Goal: Task Accomplishment & Management: Complete application form

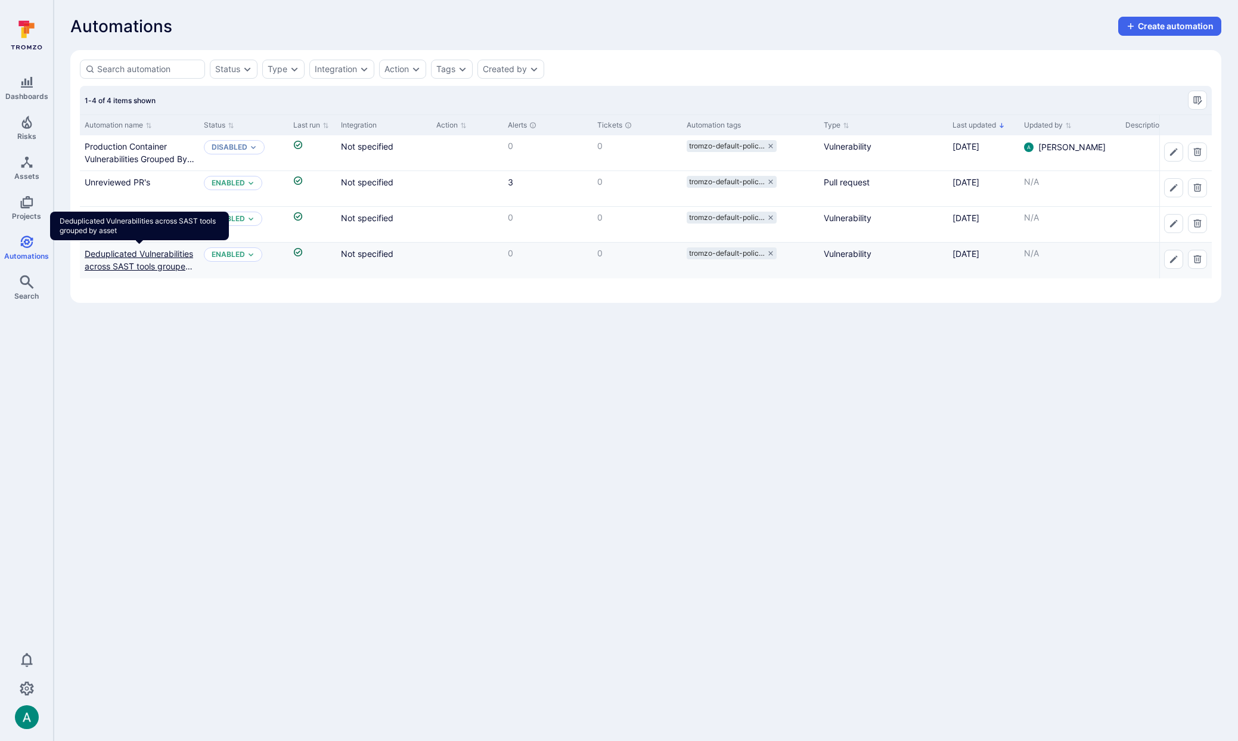
click at [139, 267] on link "Deduplicated Vulnerabilities across SAST tools grouped by asset" at bounding box center [139, 266] width 108 height 35
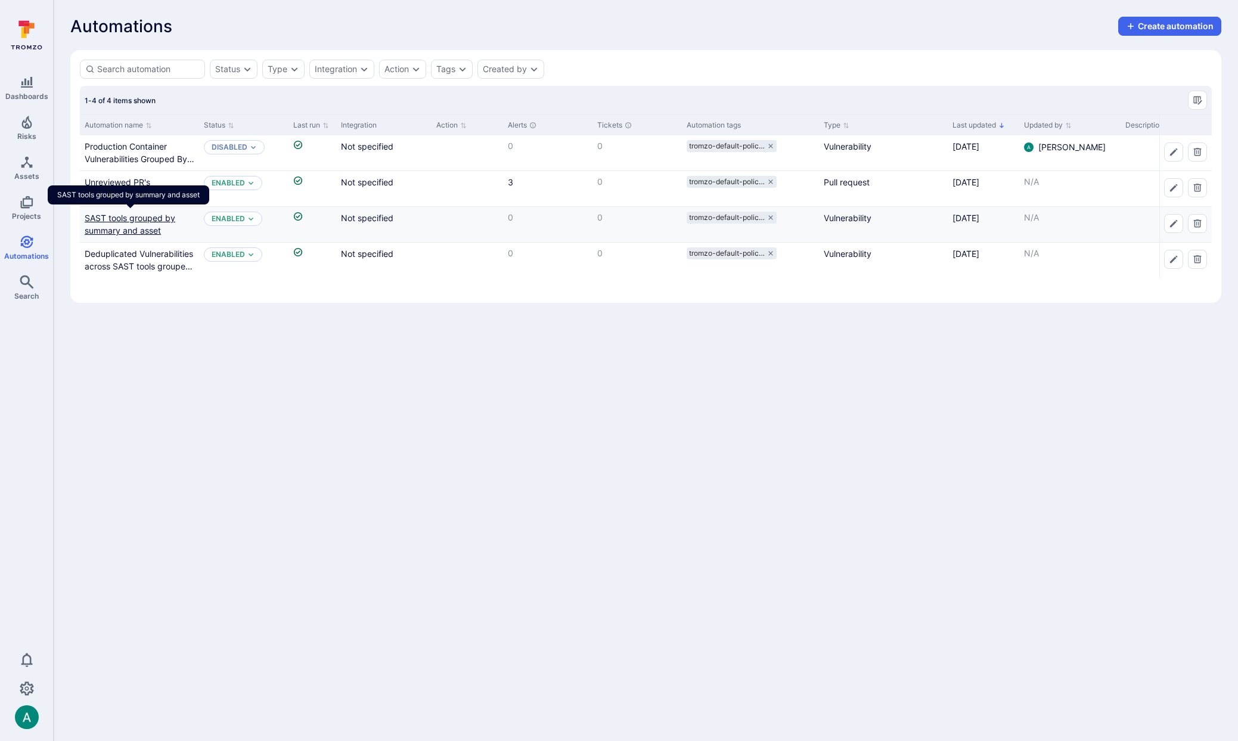
click at [128, 226] on link "SAST tools grouped by summary and asset" at bounding box center [130, 224] width 91 height 23
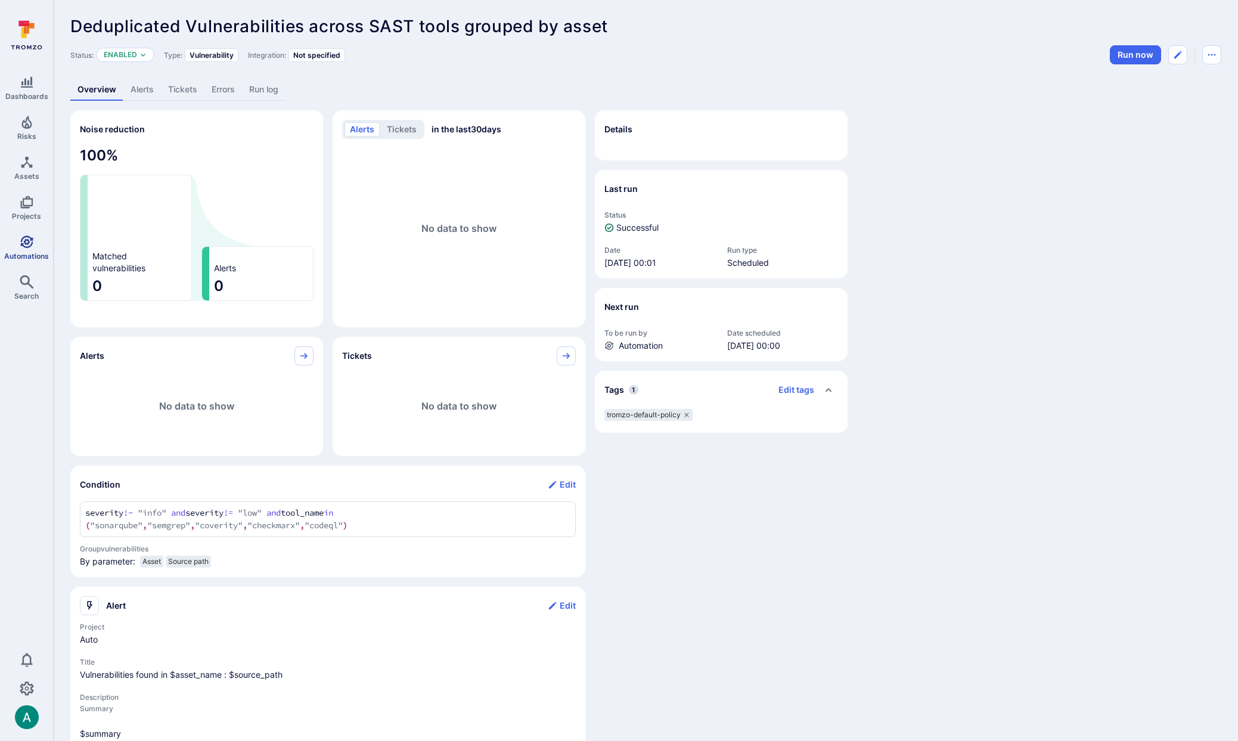
click at [24, 244] on icon "Automations" at bounding box center [27, 242] width 14 height 14
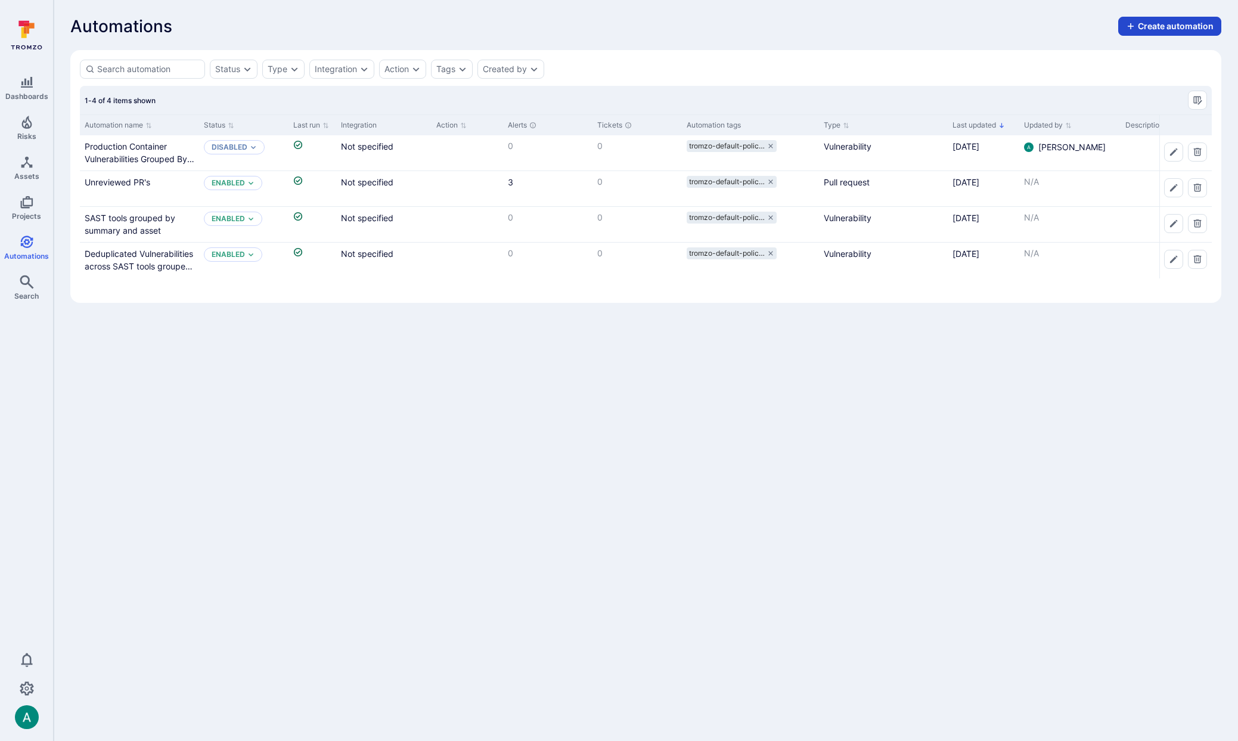
click at [1162, 29] on button "Create automation" at bounding box center [1169, 26] width 103 height 19
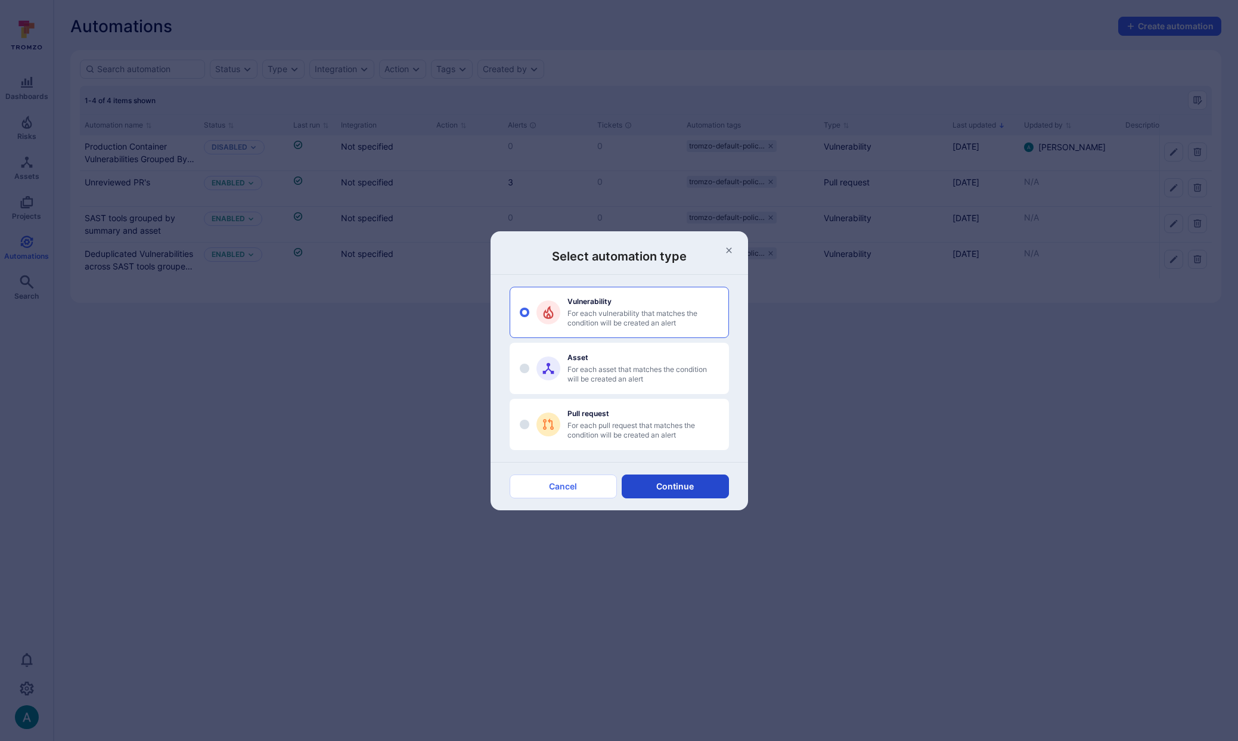
click at [660, 484] on button "Continue" at bounding box center [675, 486] width 107 height 24
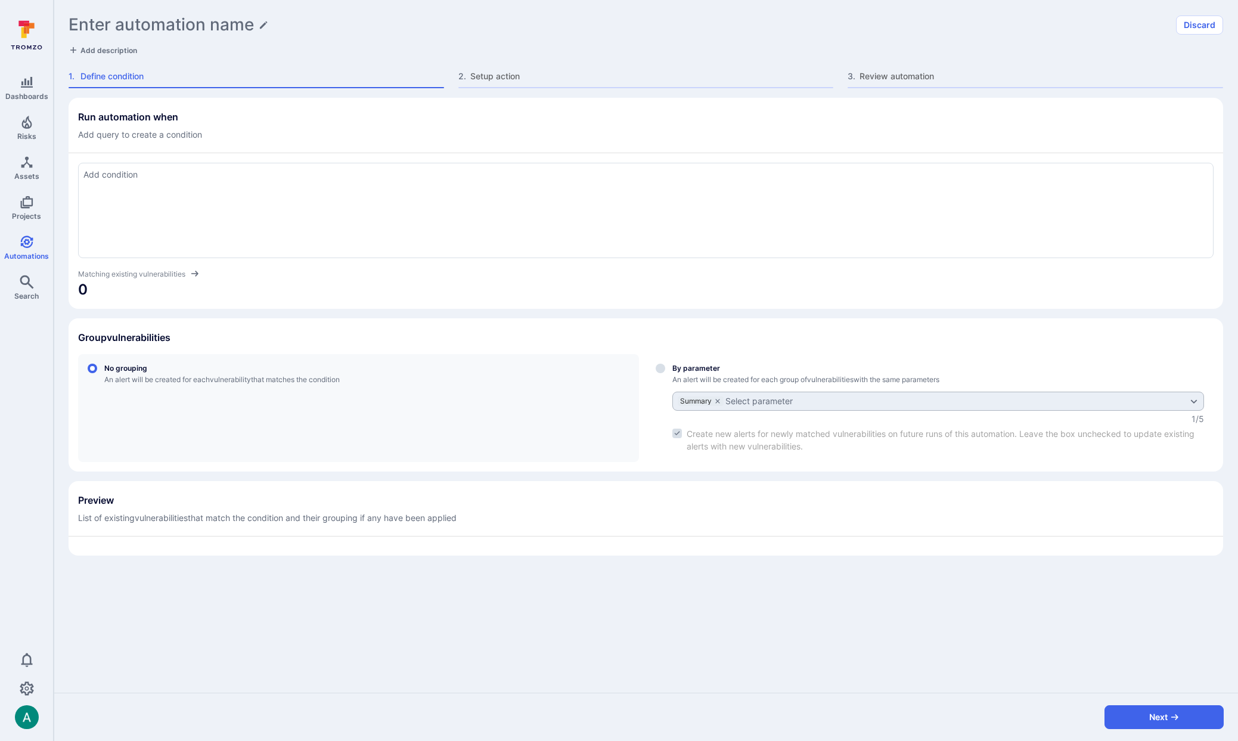
click at [174, 205] on div at bounding box center [645, 210] width 1135 height 95
click at [317, 190] on div at bounding box center [645, 210] width 1135 height 95
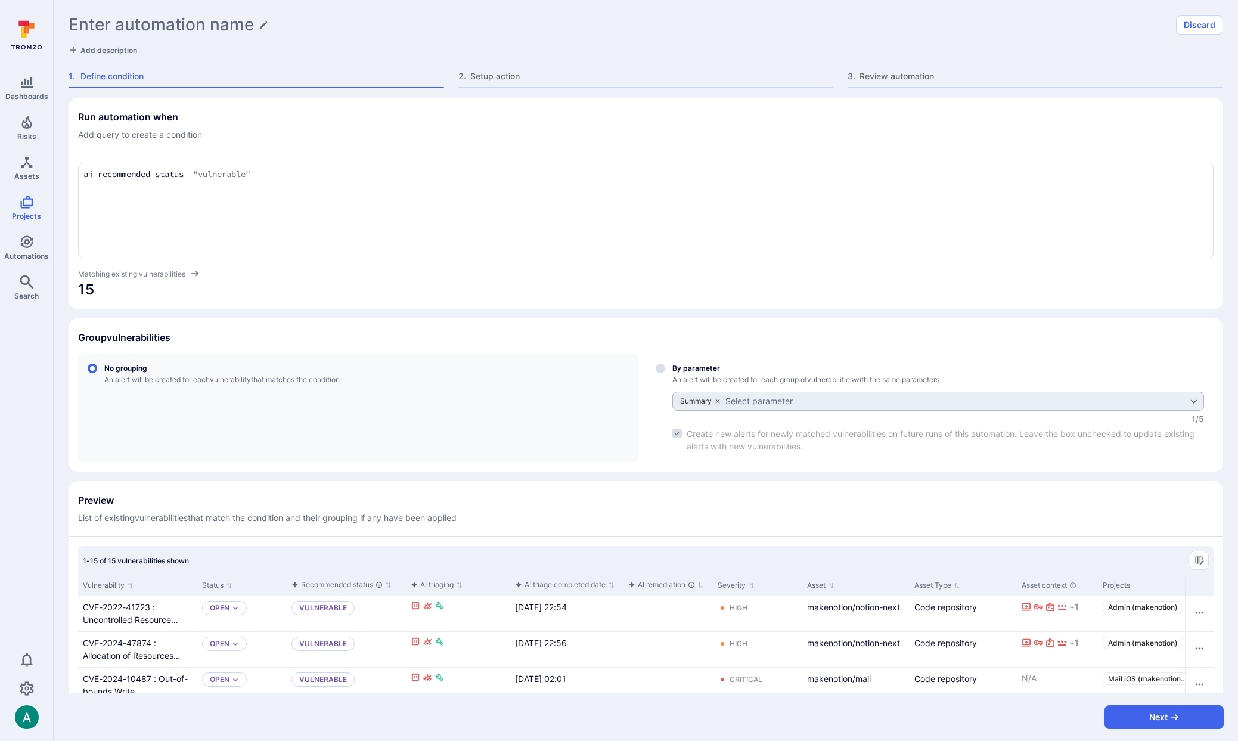
click at [393, 166] on div "ai_recommended_status = "vulnerable" ai_recommended_status = "vulnerable"" at bounding box center [645, 210] width 1135 height 95
click at [372, 172] on textarea "ai_recommended_status = "vulnerable"" at bounding box center [645, 174] width 1125 height 13
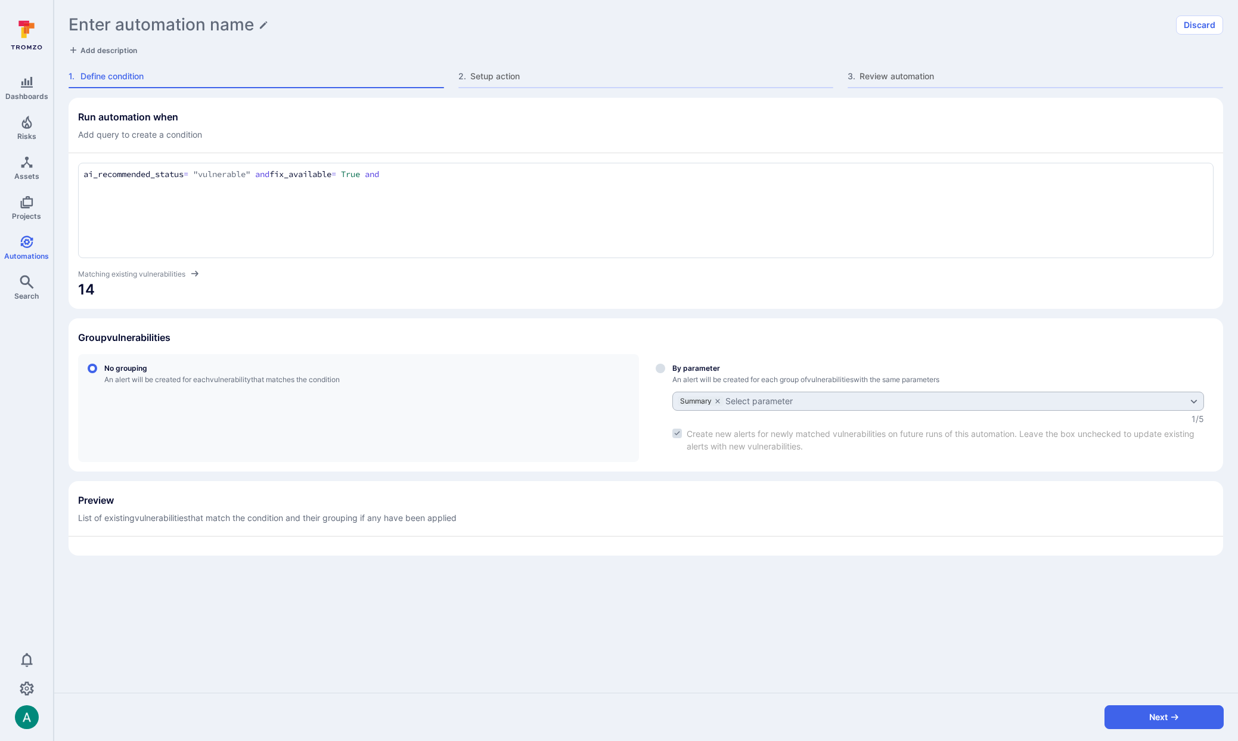
paste textarea "and severity in ("critical", "high")"
click at [417, 172] on textarea "ai_recommended_status = "vulnerable" and fix_available = True and and severity …" at bounding box center [645, 174] width 1125 height 13
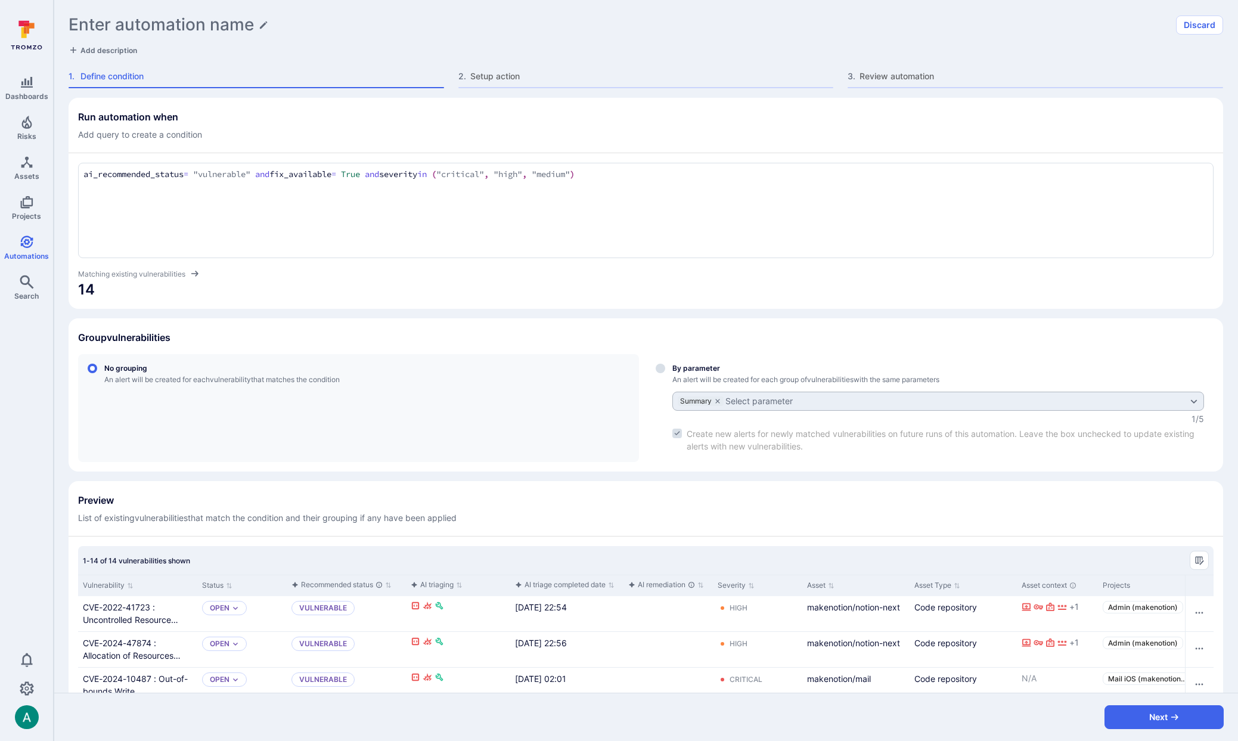
click at [390, 175] on textarea "ai_recommended_status = "vulnerable" and fix_available = True and severity in (…" at bounding box center [645, 174] width 1125 height 13
paste textarea "and vulnerable_entity != """
type textarea "ai_recommended_status = "vulnerable" and fix_available = True and vulnerable_en…"
click at [687, 371] on div "Select group by parameter" at bounding box center [938, 408] width 532 height 89
click at [665, 371] on input "By parameter An alert will be created for each group of vulnerabilities with th…" at bounding box center [661, 369] width 10 height 10
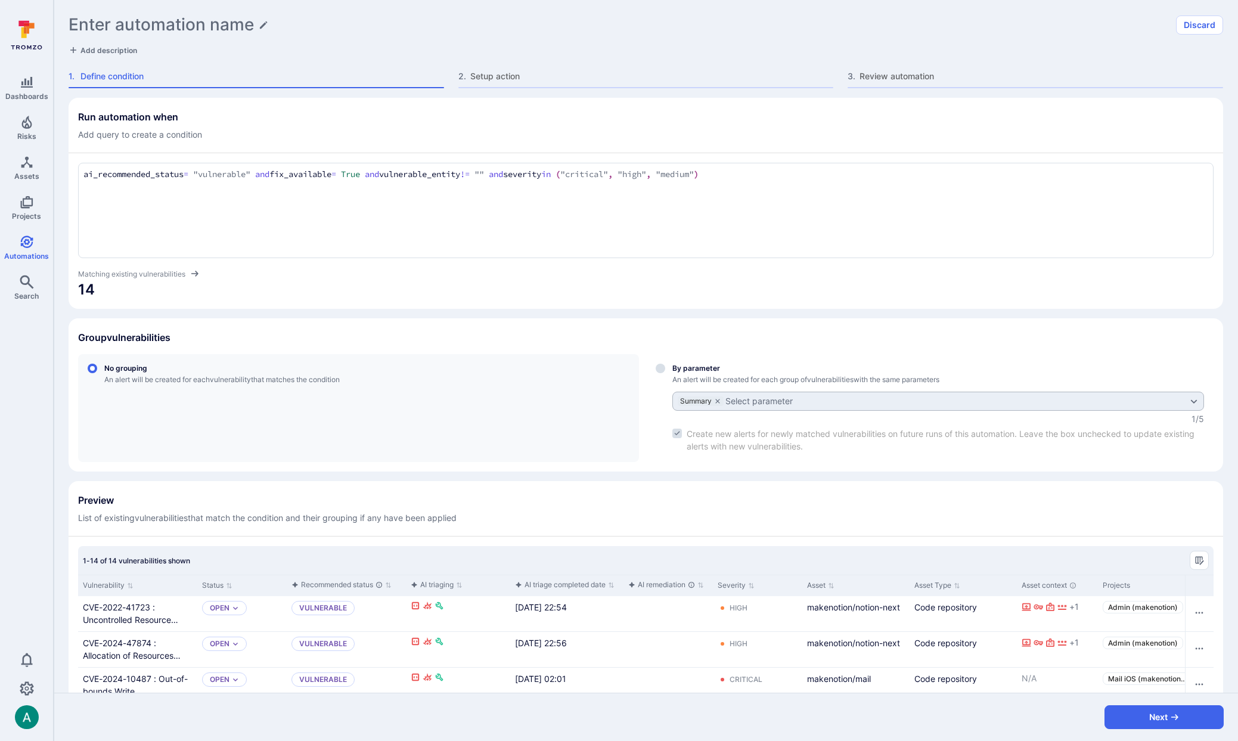
radio input "true"
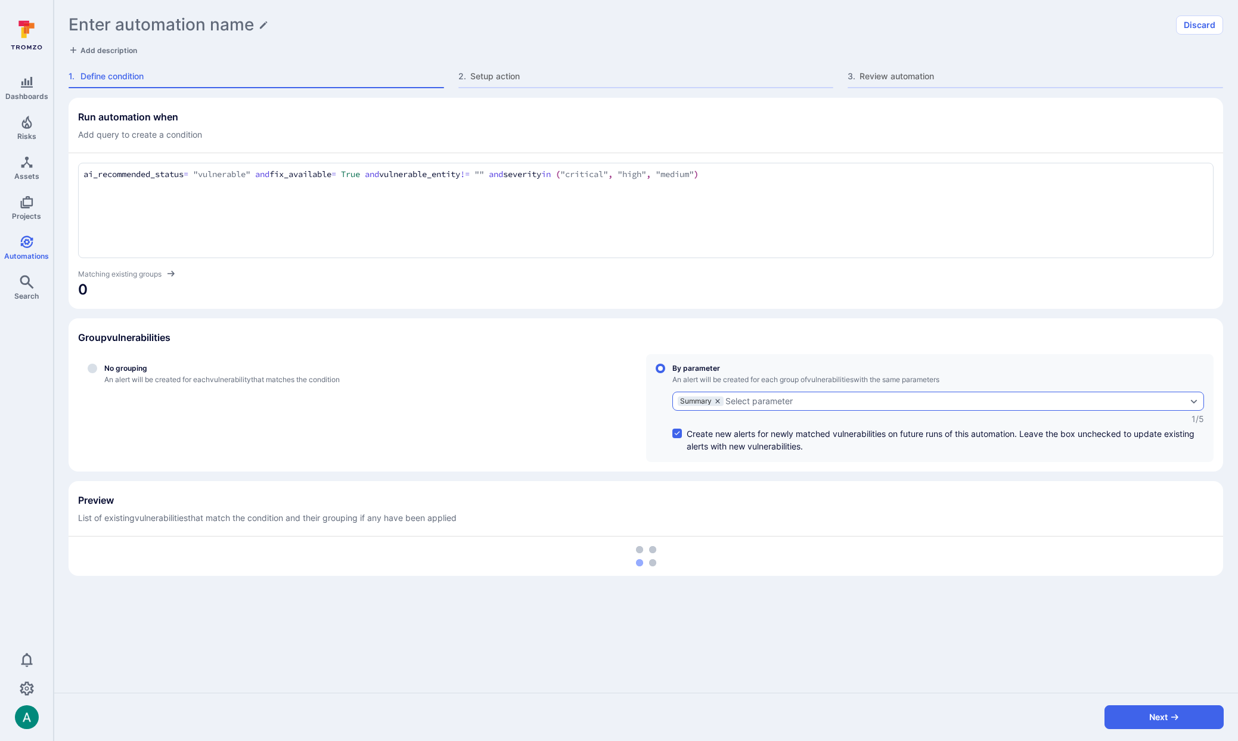
click at [715, 398] on icon "grouping parameters" at bounding box center [717, 401] width 7 height 7
click at [665, 373] on input "By parameter An alert will be created for each group of vulnerabilities with th…" at bounding box center [661, 369] width 10 height 10
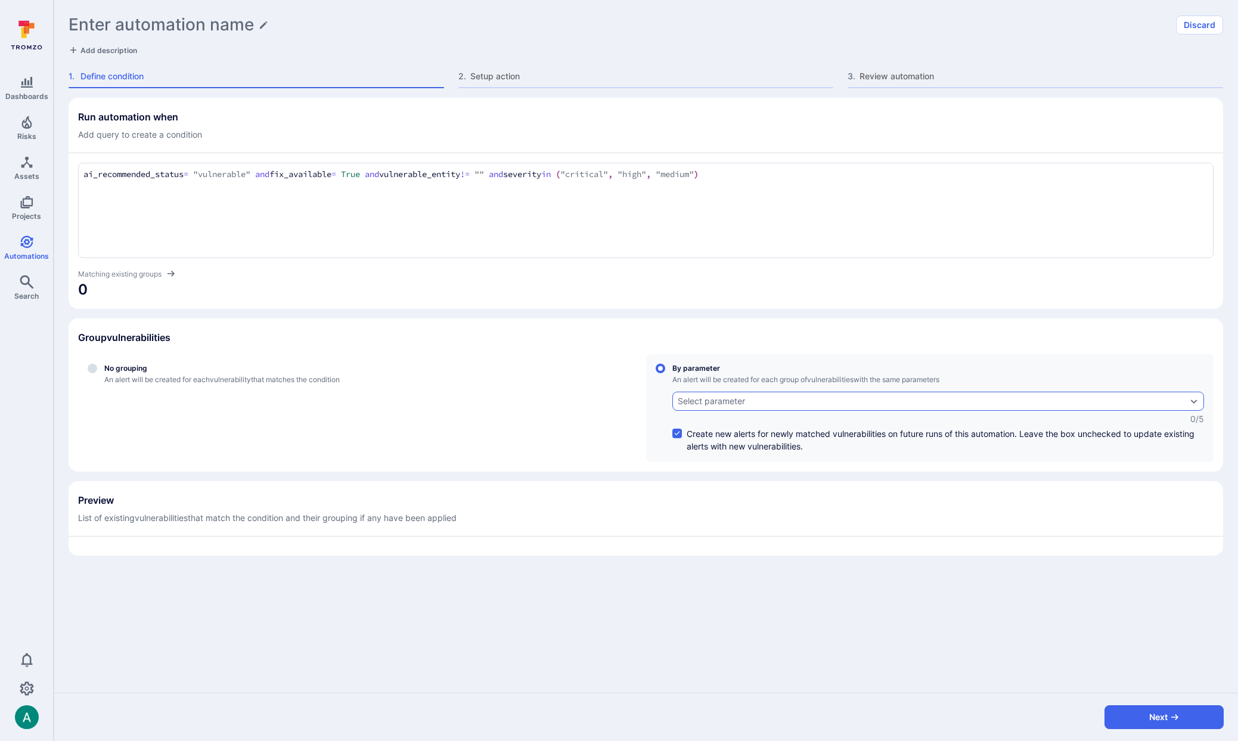
click at [730, 398] on div "Select parameter" at bounding box center [711, 401] width 67 height 10
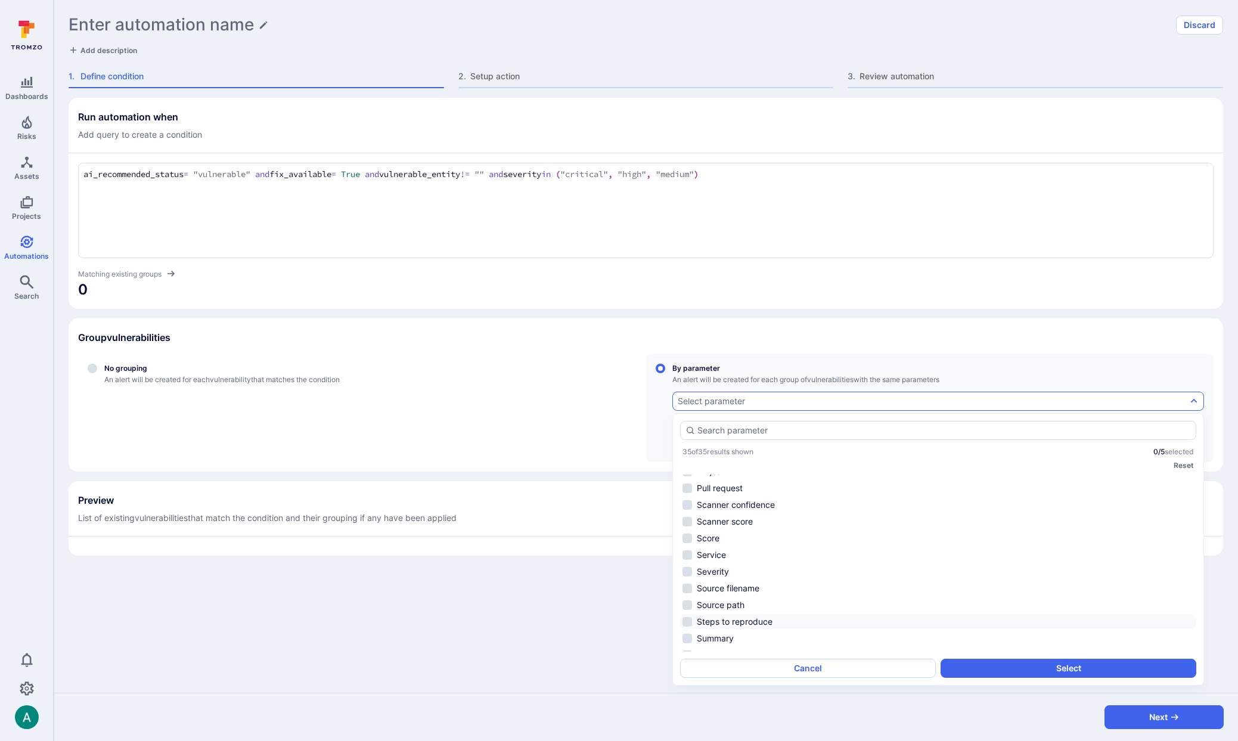
scroll to position [238, 0]
click at [735, 509] on li "Project" at bounding box center [938, 510] width 516 height 14
click at [1024, 666] on button "Select" at bounding box center [1069, 668] width 256 height 19
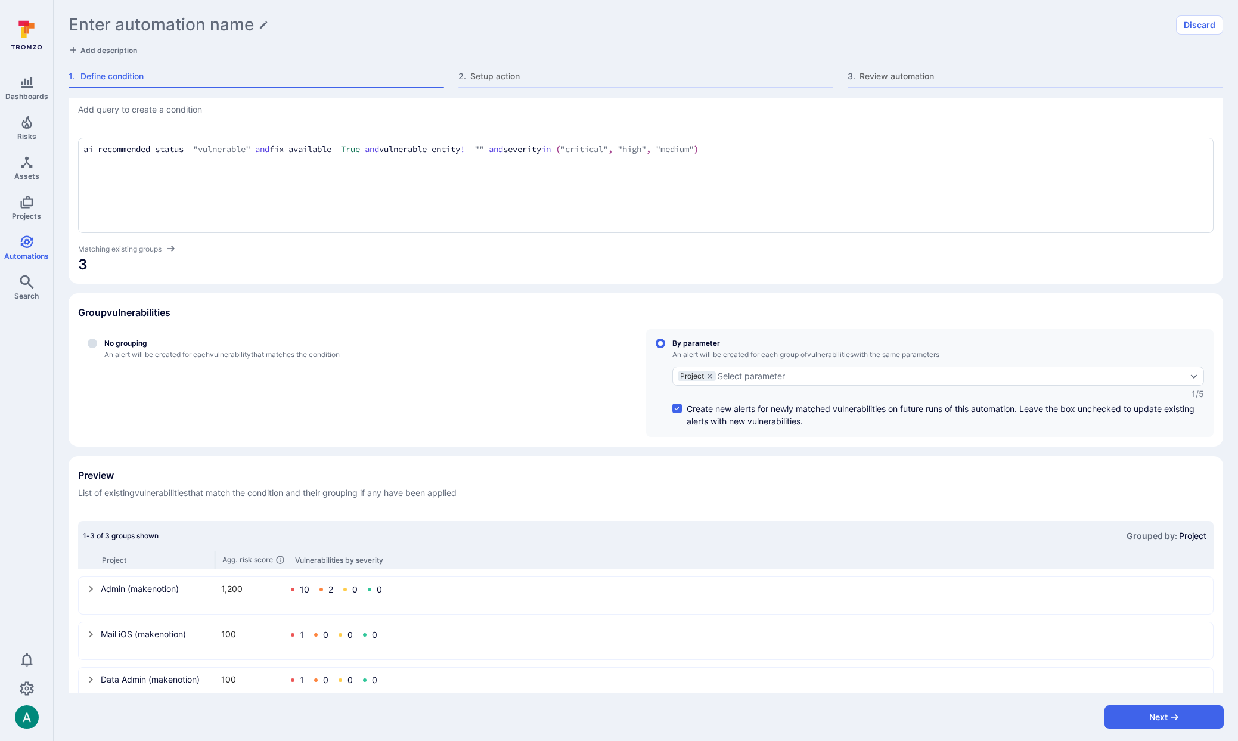
scroll to position [0, 0]
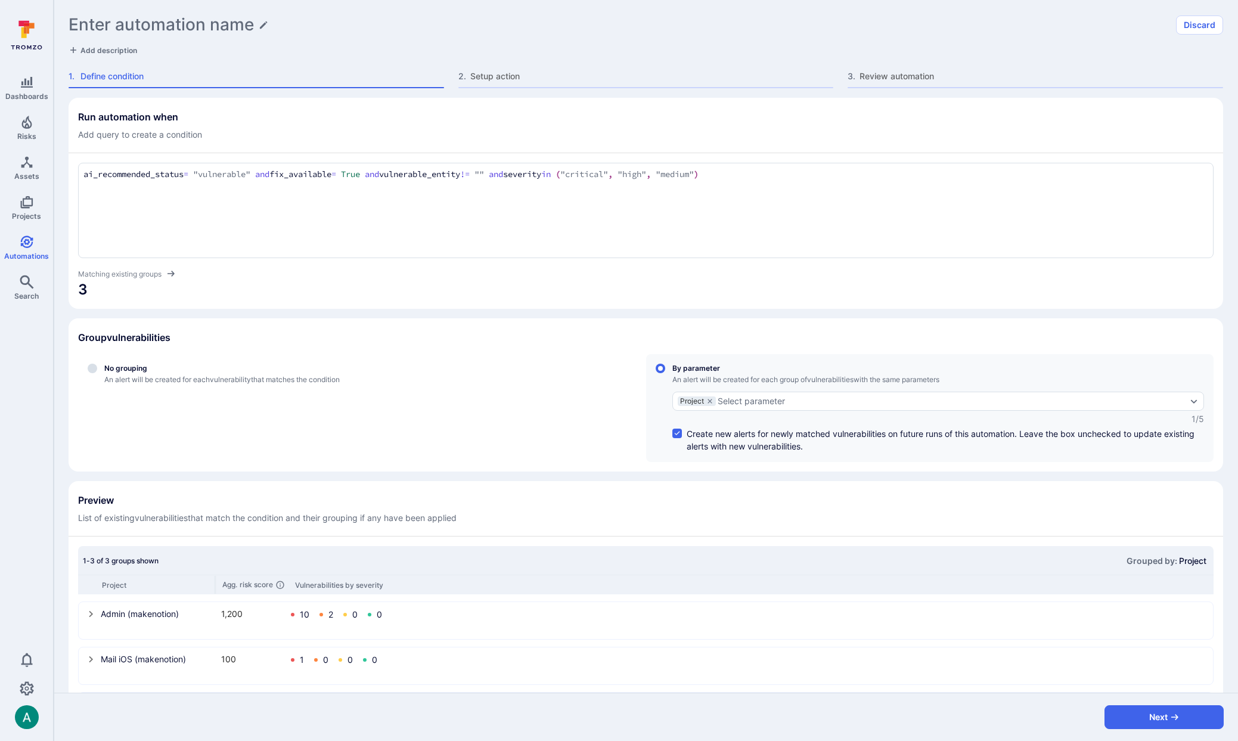
click at [154, 23] on h1 "Enter automation name" at bounding box center [161, 25] width 185 height 20
type input "TicketsCode to Cloud De"
click at [129, 52] on span "Add description" at bounding box center [108, 50] width 57 height 9
click at [131, 50] on textarea at bounding box center [646, 50] width 1155 height 12
type textarea "Deduplicated across code to cloud"
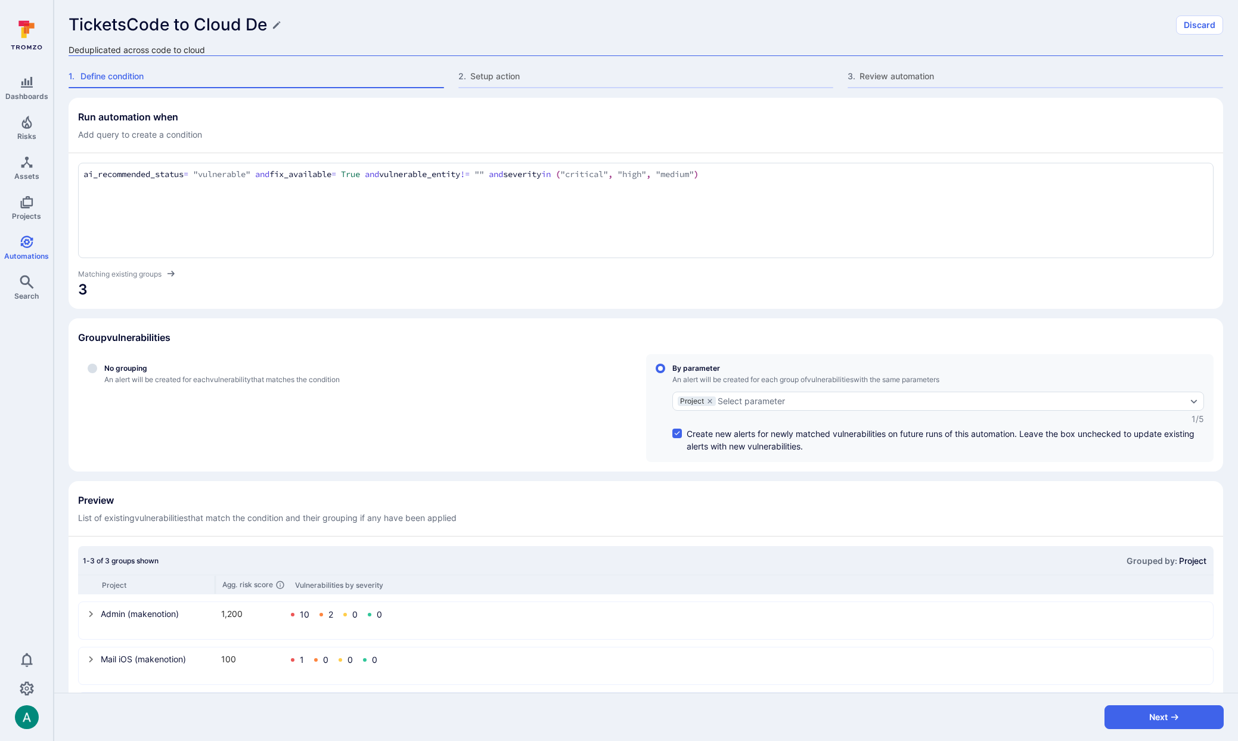
click at [121, 20] on h1 "TicketsCode to Cloud De" at bounding box center [168, 25] width 198 height 20
click at [129, 18] on input "TicketsCode to Cloud De" at bounding box center [619, 25] width 1100 height 20
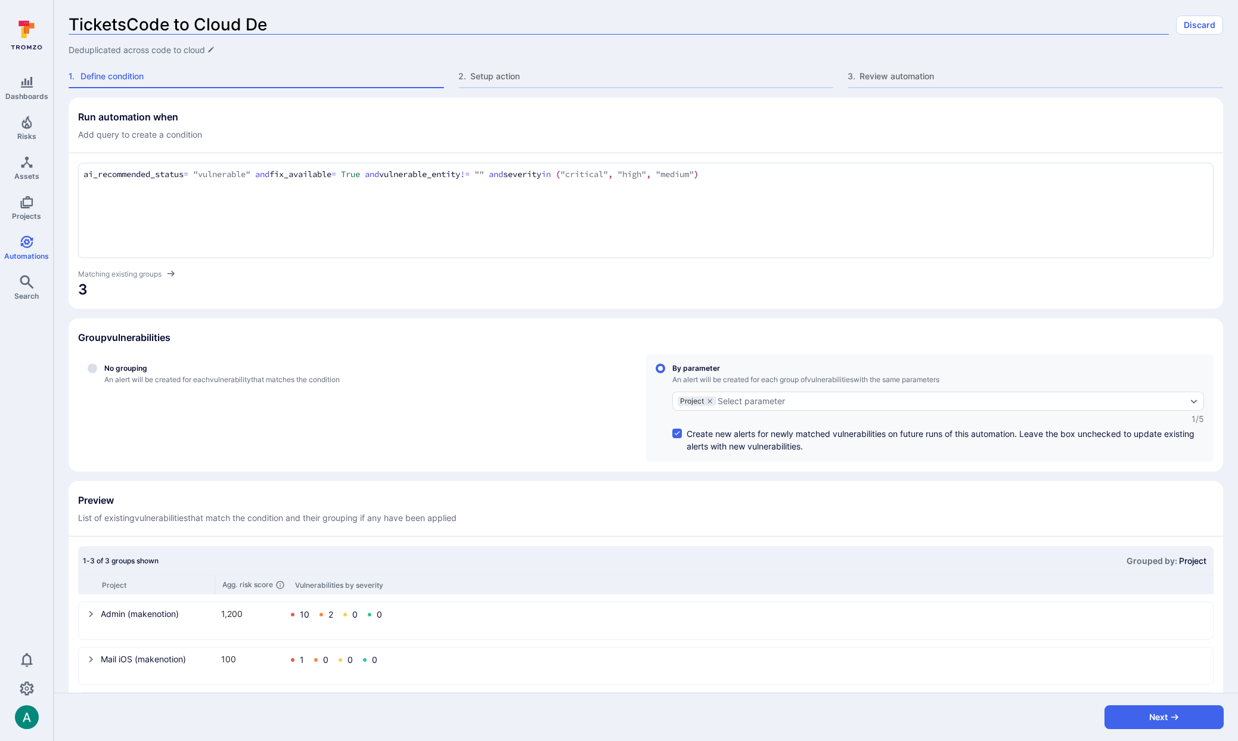
click at [129, 18] on input "TicketsCode to Cloud De" at bounding box center [619, 25] width 1100 height 20
type input "Actionable vulnerabilities"
click at [293, 41] on div "Actionable vulnerabilities Discard Deduplicated across code to cloud" at bounding box center [646, 35] width 1155 height 41
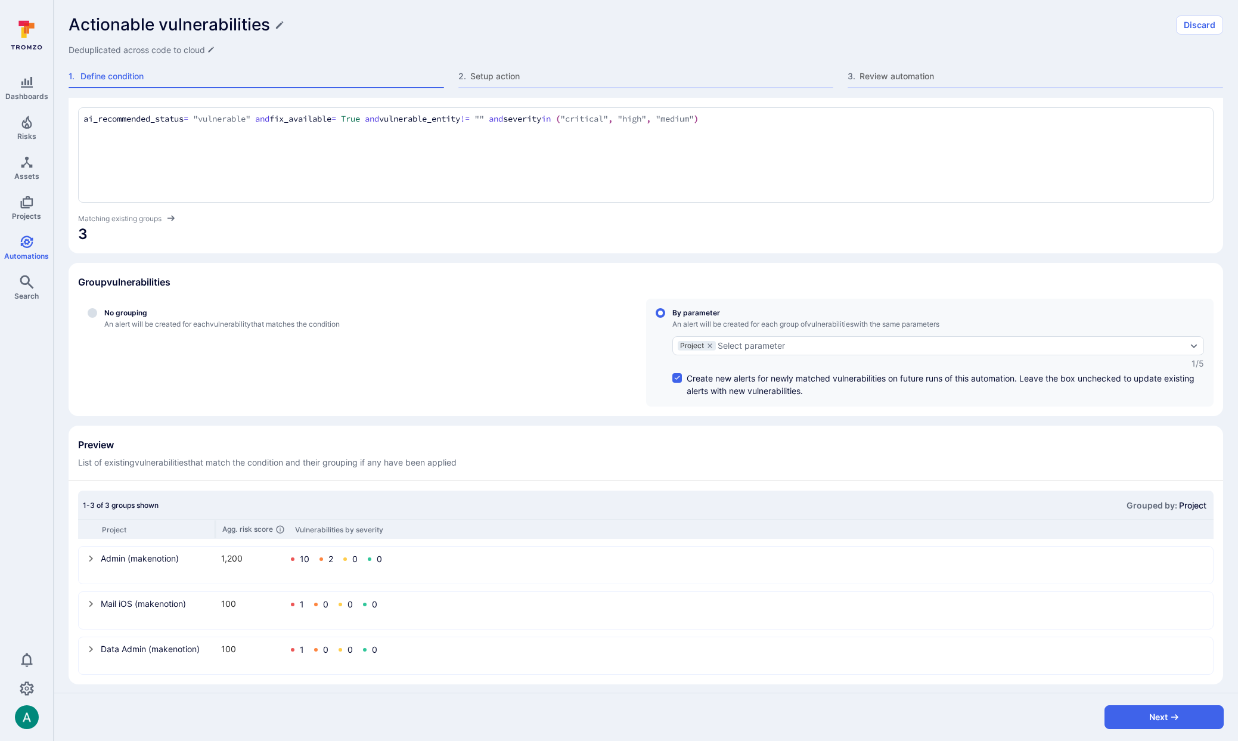
scroll to position [62, 0]
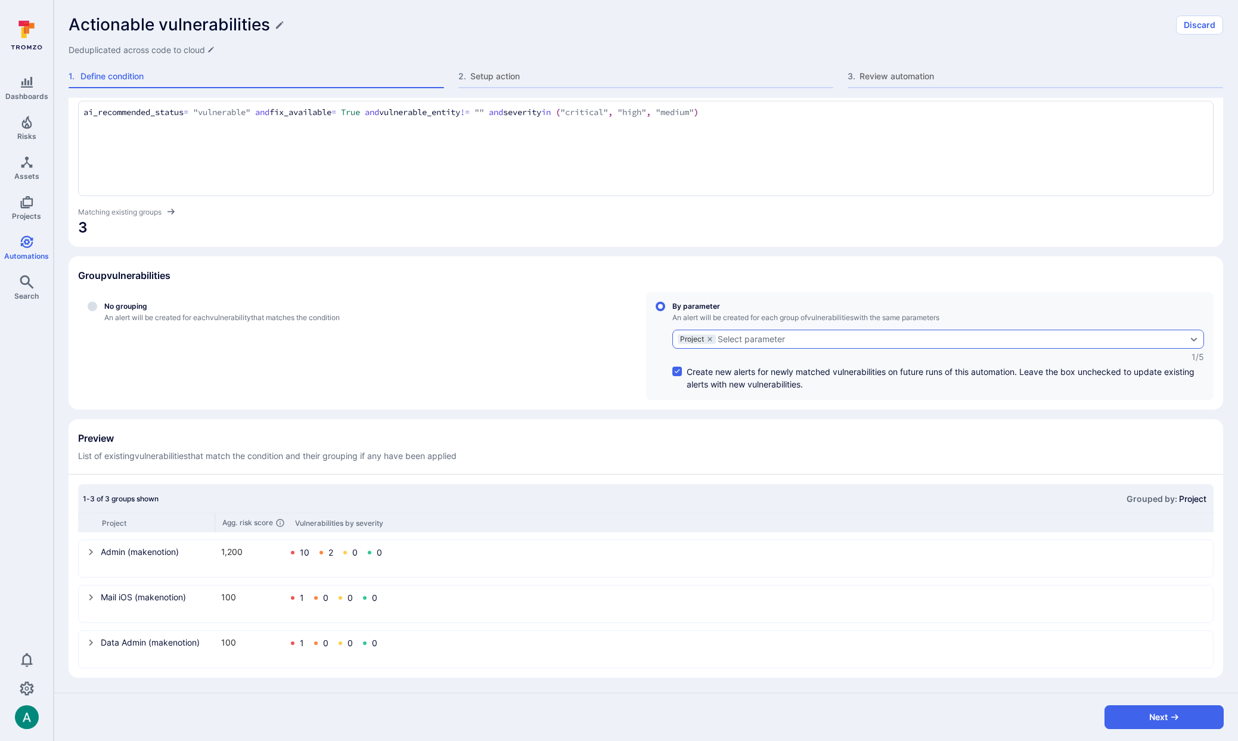
drag, startPoint x: 808, startPoint y: 348, endPoint x: 804, endPoint y: 343, distance: 6.3
click at [808, 348] on div "Project Select parameter" at bounding box center [938, 339] width 532 height 19
click at [665, 311] on input "By parameter An alert will be created for each group of vulnerabilities with th…" at bounding box center [661, 307] width 10 height 10
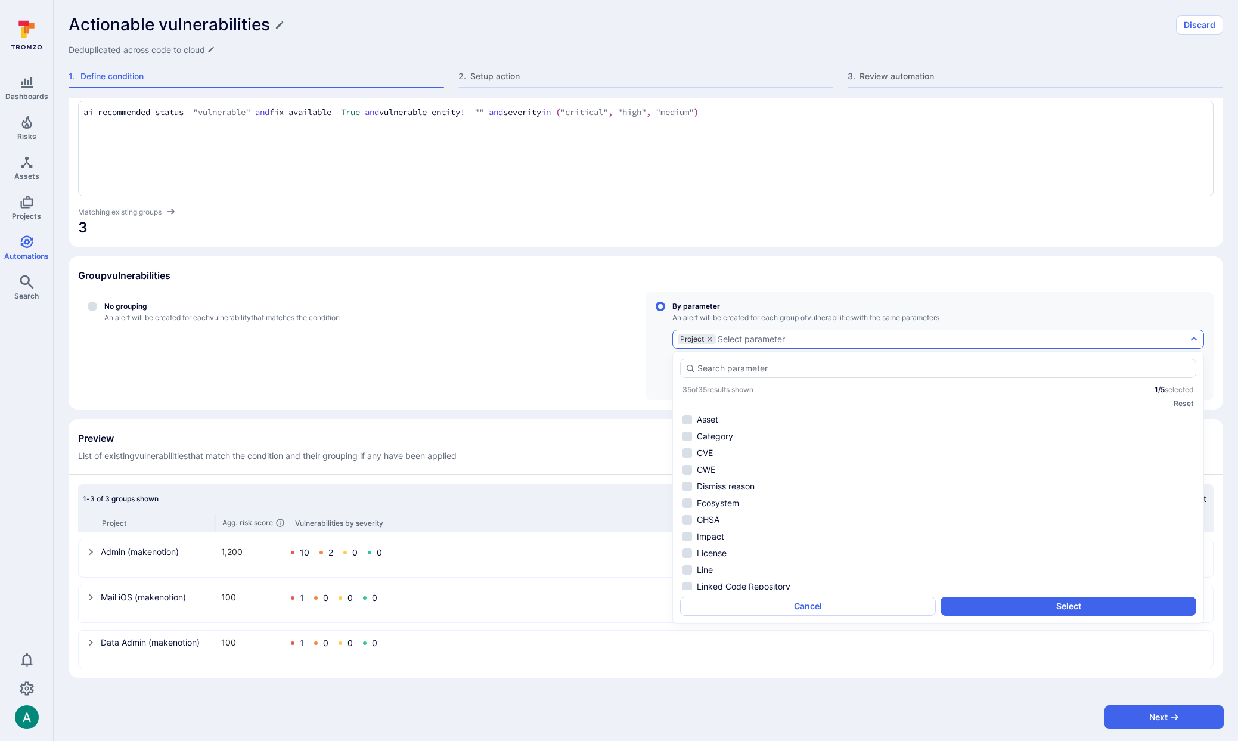
scroll to position [104, 0]
click at [765, 368] on input "autocomplete options" at bounding box center [944, 368] width 494 height 12
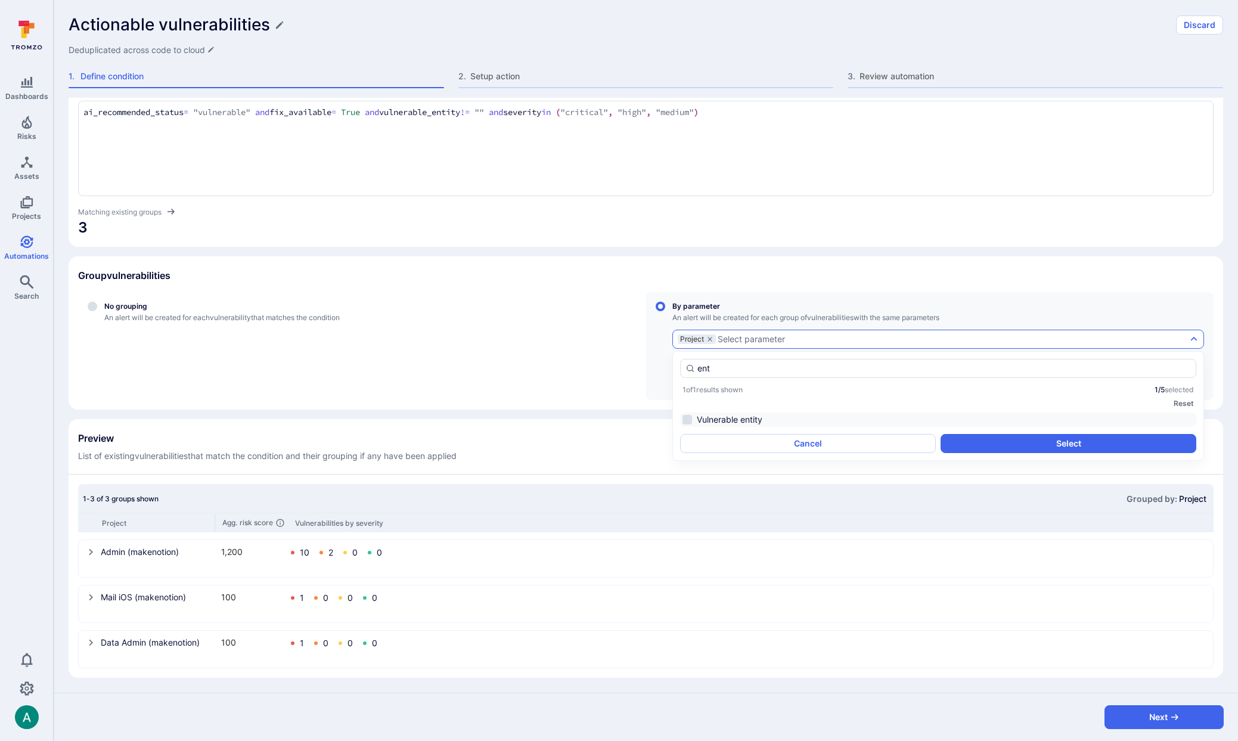
click at [759, 419] on li "Vulnerable entity" at bounding box center [938, 419] width 516 height 14
type input "ent"
click at [1026, 443] on button "Select" at bounding box center [1069, 443] width 256 height 19
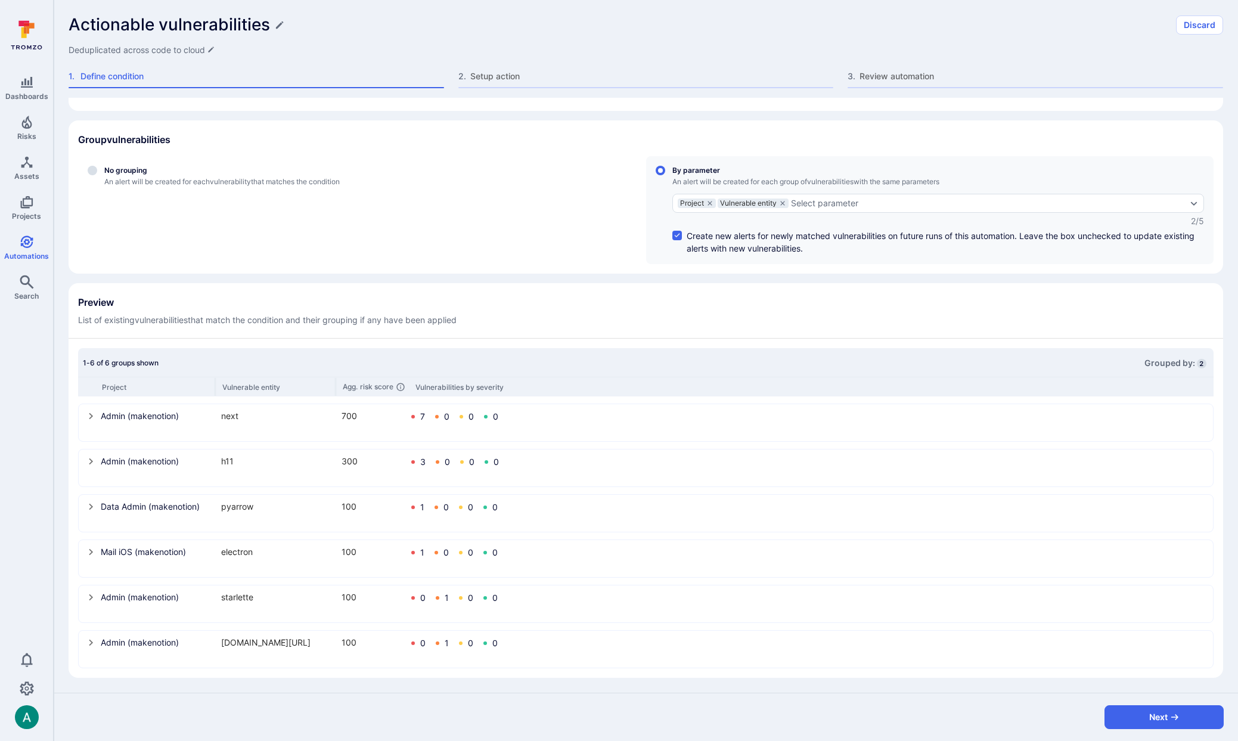
scroll to position [195, 0]
click at [161, 24] on h1 "Actionable vulnerabilities" at bounding box center [169, 25] width 201 height 20
drag, startPoint x: 164, startPoint y: 23, endPoint x: 79, endPoint y: 18, distance: 85.4
click at [79, 18] on input "Actionable vulnerabilities" at bounding box center [619, 25] width 1100 height 20
drag, startPoint x: 80, startPoint y: 22, endPoint x: 61, endPoint y: 21, distance: 19.7
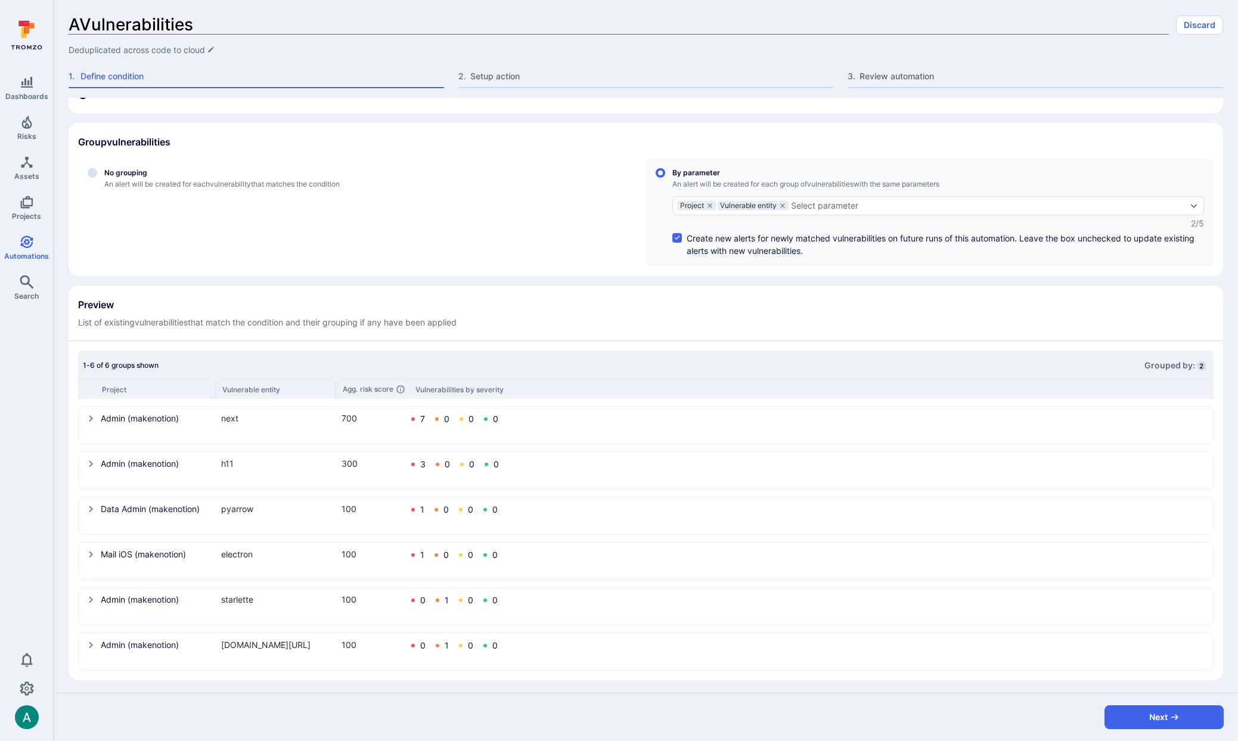
click at [61, 21] on div "AVulnerabilities Discard Deduplicated across code to cloud 1 . Define condition…" at bounding box center [646, 49] width 1184 height 98
type input "Vulnerabilities to ticket"
click at [1188, 727] on button "Next" at bounding box center [1163, 717] width 119 height 24
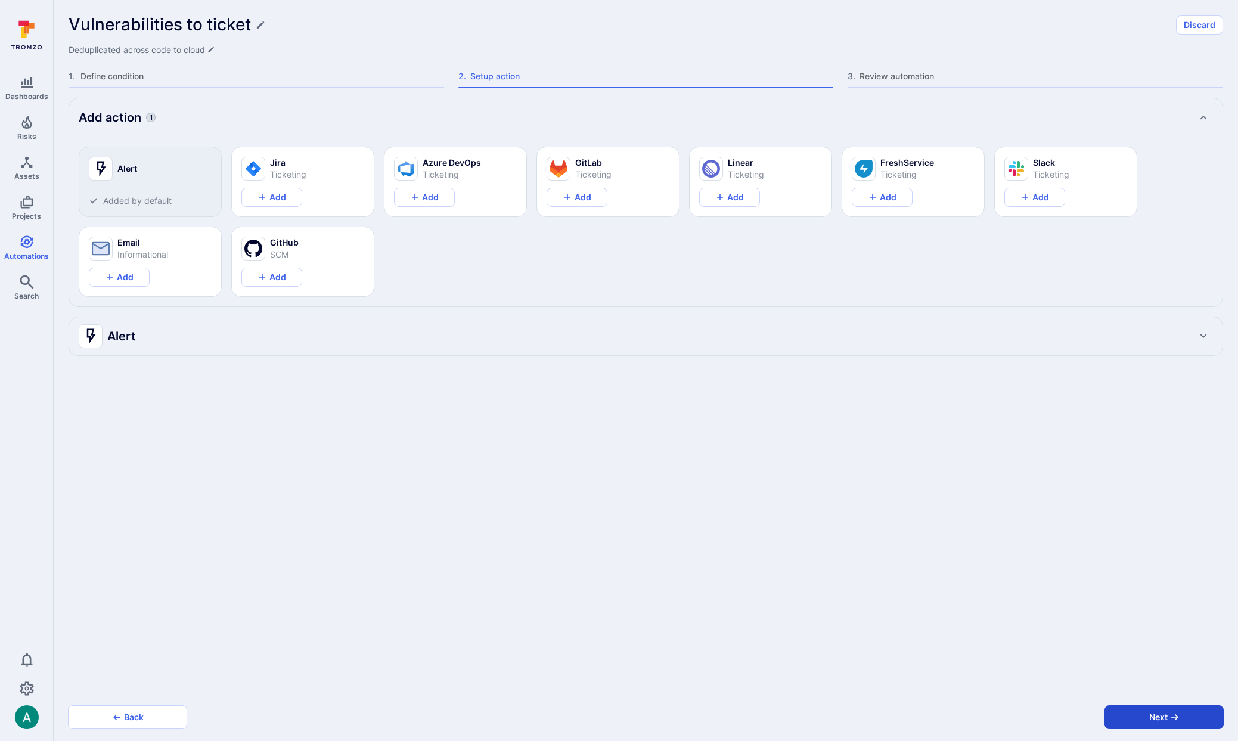
scroll to position [0, 0]
type textarea "x"
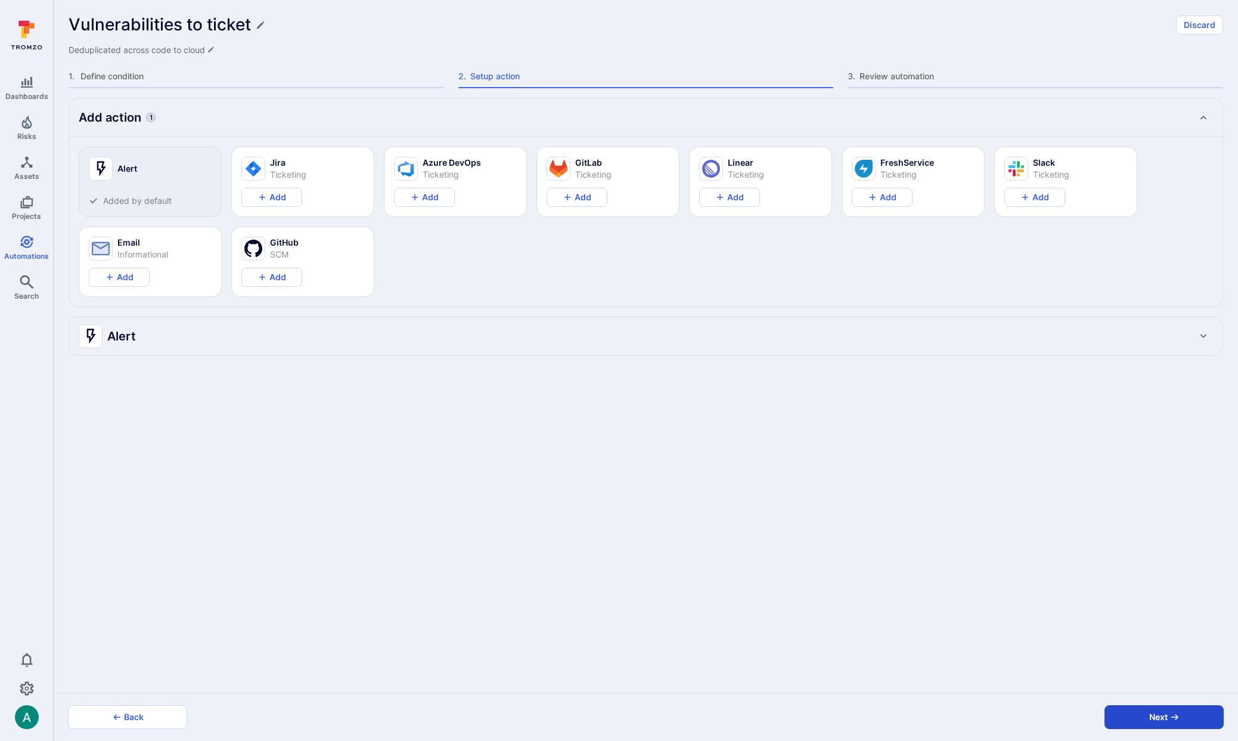
click at [1190, 723] on button "Next" at bounding box center [1163, 717] width 119 height 24
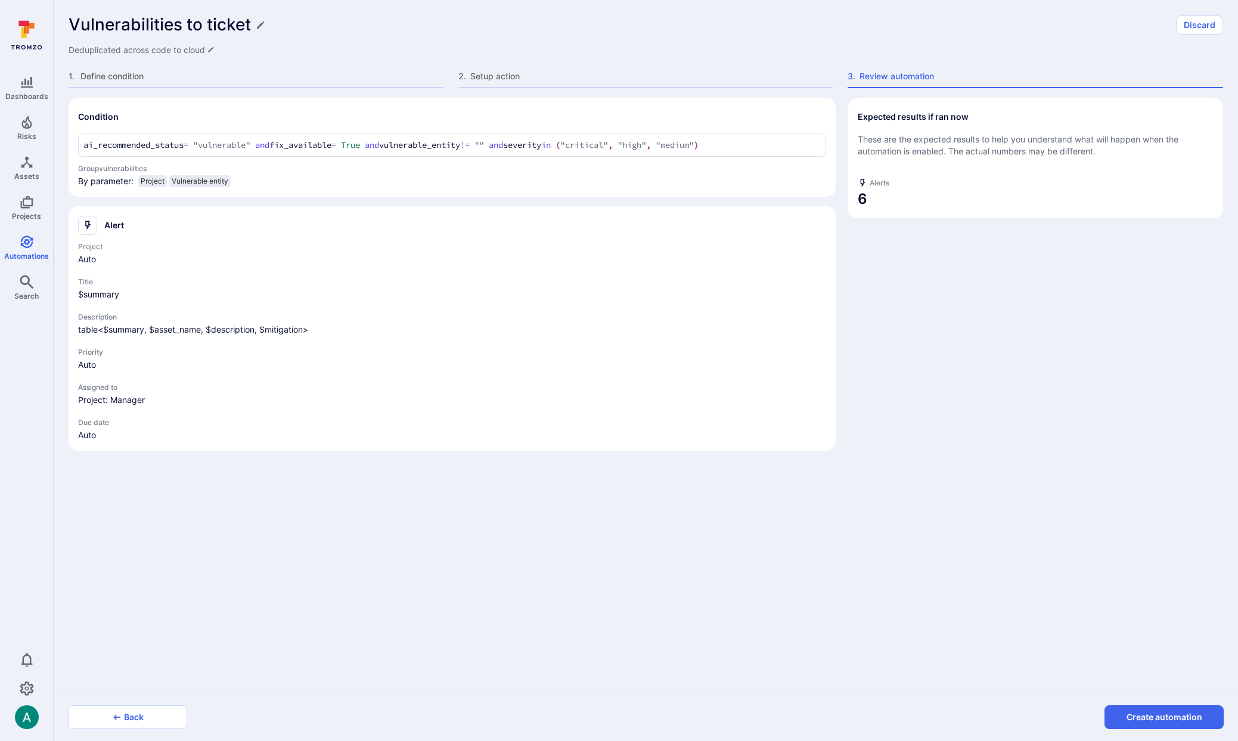
click at [1190, 723] on button "Create automation" at bounding box center [1163, 717] width 119 height 24
